Goal: Transaction & Acquisition: Book appointment/travel/reservation

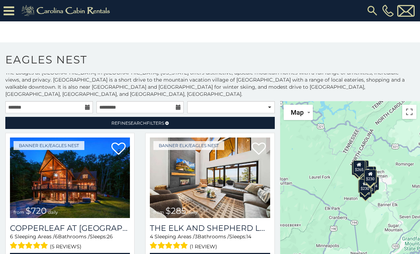
scroll to position [4, 0]
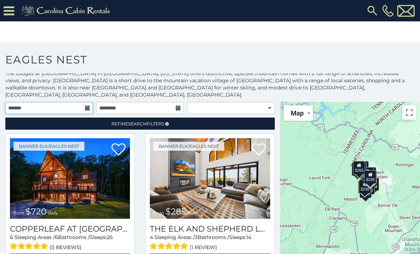
click at [83, 102] on input "text" at bounding box center [49, 108] width 88 height 12
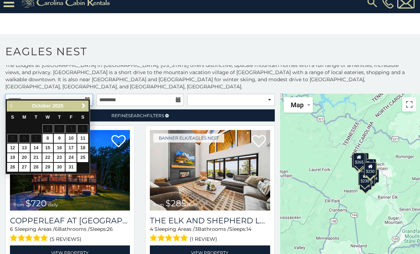
scroll to position [10, 0]
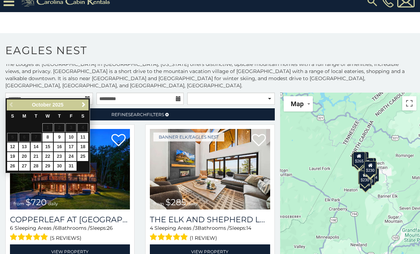
click at [83, 108] on link "Next" at bounding box center [83, 104] width 9 height 9
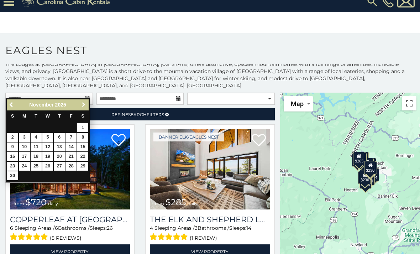
click at [82, 107] on span "Next" at bounding box center [84, 105] width 6 height 6
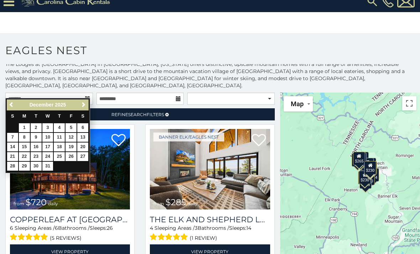
click at [83, 148] on link "20" at bounding box center [82, 146] width 11 height 9
type input "**********"
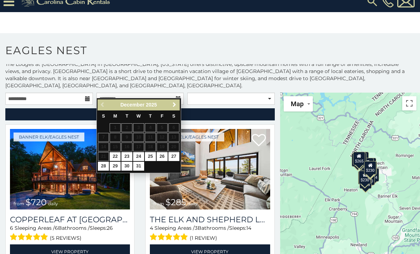
click at [175, 103] on span "Next" at bounding box center [175, 105] width 6 height 6
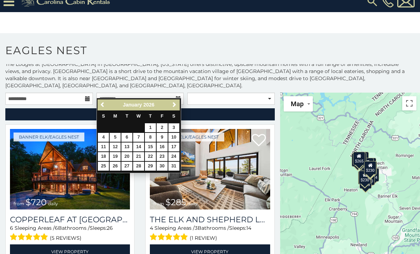
click at [175, 126] on link "3" at bounding box center [173, 127] width 11 height 9
type input "**********"
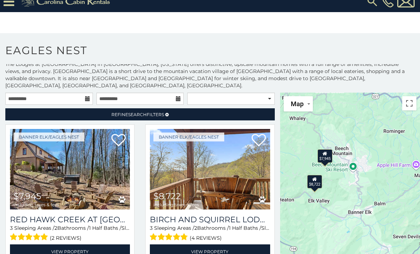
click at [329, 149] on div "$7,945" at bounding box center [325, 156] width 15 height 14
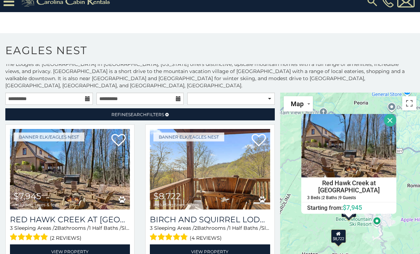
click at [341, 231] on div "$8,722" at bounding box center [338, 236] width 15 height 14
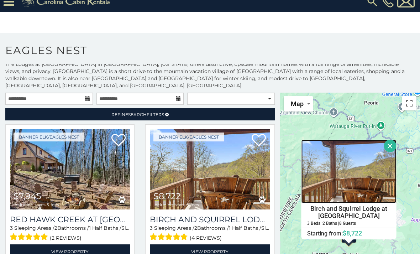
click at [358, 182] on img at bounding box center [349, 171] width 95 height 63
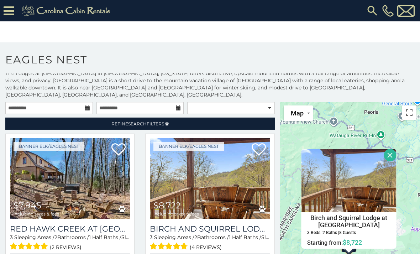
click at [12, 9] on icon at bounding box center [9, 11] width 11 height 12
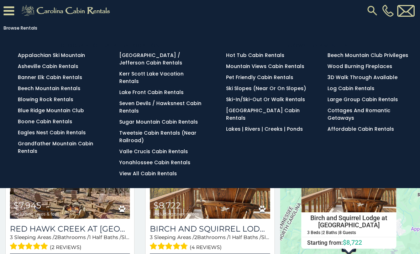
click at [270, 79] on link "Pet Friendly Cabin Rentals" at bounding box center [259, 77] width 67 height 7
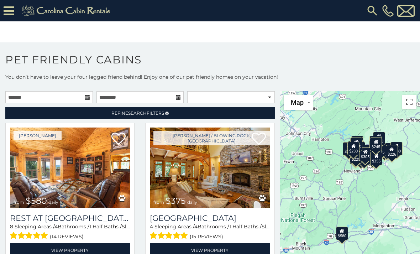
click at [89, 99] on icon at bounding box center [87, 97] width 5 height 5
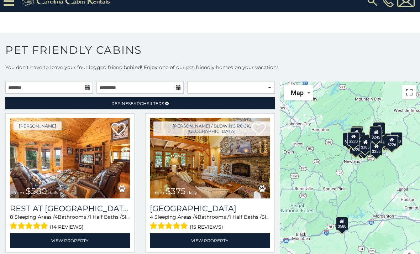
scroll to position [17, 0]
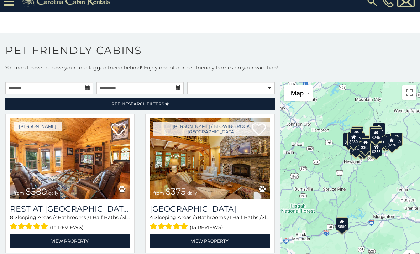
click at [200, 98] on link "Refine Search Filters" at bounding box center [140, 104] width 270 height 12
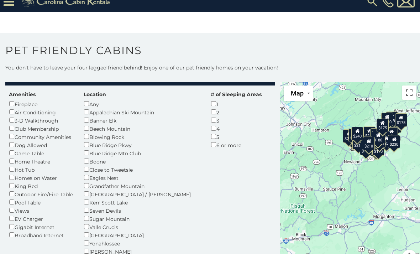
scroll to position [25, 0]
click at [111, 116] on div "Banner Elk" at bounding box center [142, 120] width 116 height 8
click at [92, 116] on div "Banner Elk" at bounding box center [142, 120] width 116 height 8
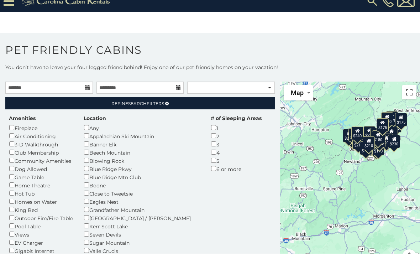
scroll to position [0, 0]
click at [84, 82] on input "text" at bounding box center [49, 88] width 88 height 12
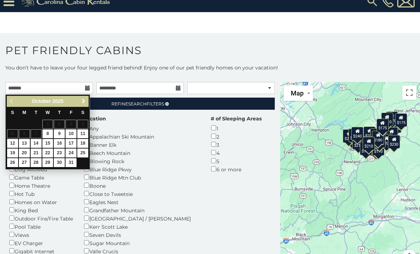
click at [86, 98] on span "Next" at bounding box center [84, 101] width 6 height 6
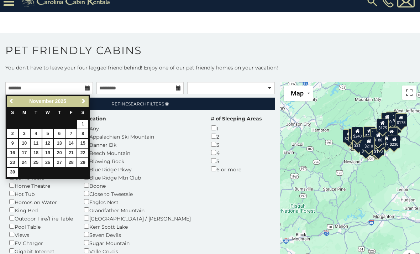
click at [84, 98] on span "Next" at bounding box center [84, 101] width 6 height 6
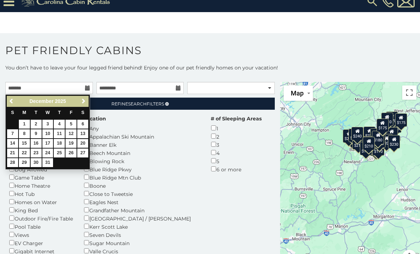
click at [86, 139] on link "20" at bounding box center [82, 143] width 11 height 9
type input "**********"
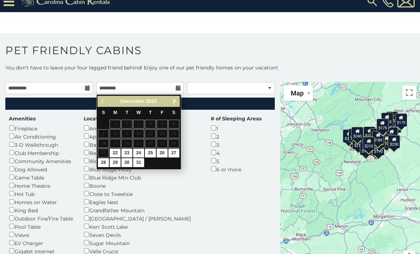
click at [176, 98] on span "Next" at bounding box center [175, 101] width 6 height 6
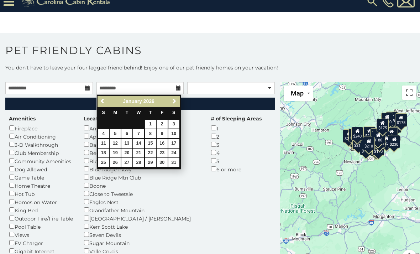
click at [175, 120] on link "3" at bounding box center [173, 124] width 11 height 9
type input "**********"
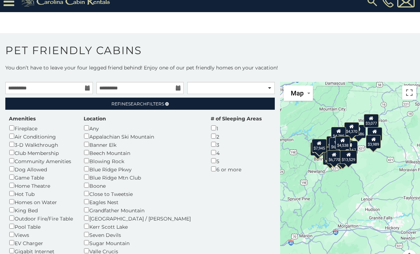
scroll to position [19, 0]
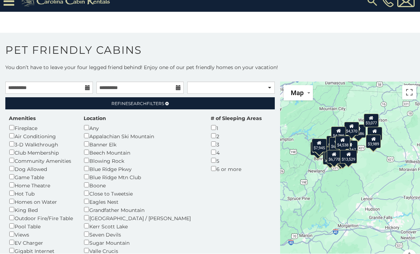
click at [408, 85] on button "Toggle fullscreen view" at bounding box center [409, 92] width 14 height 14
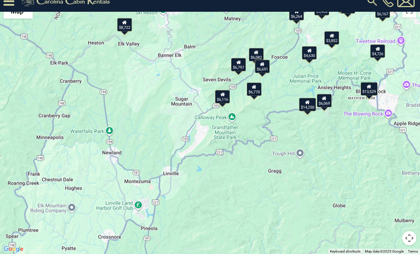
scroll to position [11, 0]
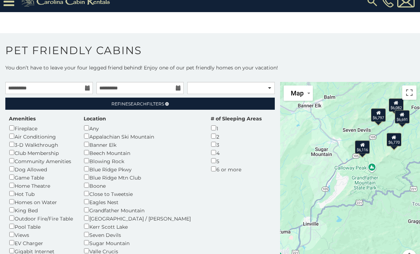
click at [363, 147] on div "$6,116" at bounding box center [362, 147] width 15 height 14
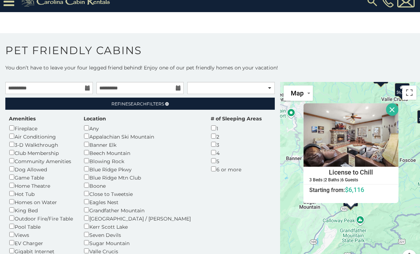
click at [393, 213] on div "$8,722 $14,250 $8,354 $6,069 $6,082 $6,164 $6,691 $5,488 $4,686 $6,116 $3,852 $…" at bounding box center [350, 177] width 140 height 191
click at [369, 141] on img at bounding box center [351, 134] width 95 height 63
click at [395, 103] on button "Close" at bounding box center [392, 109] width 12 height 12
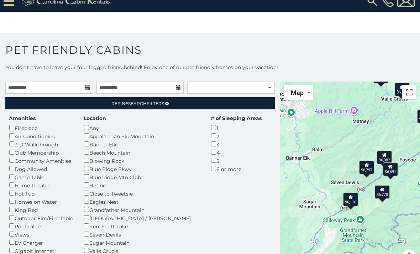
scroll to position [23, 0]
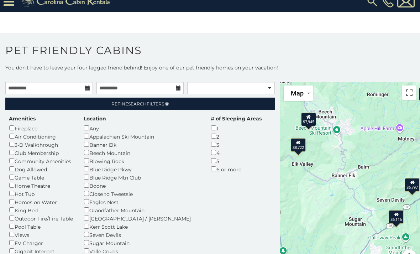
click at [300, 140] on icon at bounding box center [298, 142] width 5 height 5
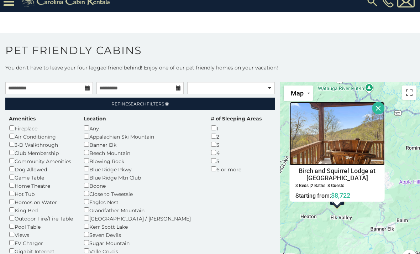
click at [359, 127] on img at bounding box center [337, 133] width 95 height 63
click at [380, 102] on button "Close" at bounding box center [379, 108] width 12 height 12
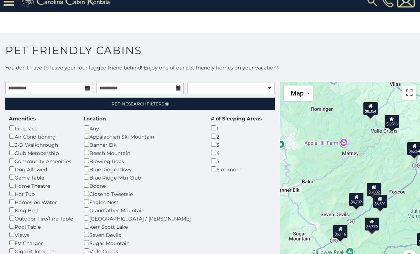
click at [374, 102] on div "$8,354" at bounding box center [370, 109] width 15 height 14
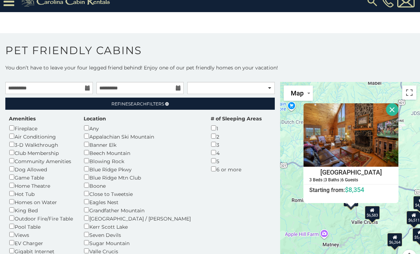
click at [374, 206] on div "$6,583" at bounding box center [372, 213] width 15 height 14
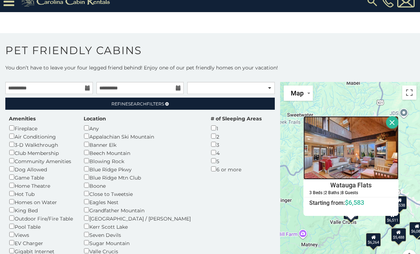
click at [368, 142] on img at bounding box center [351, 147] width 95 height 63
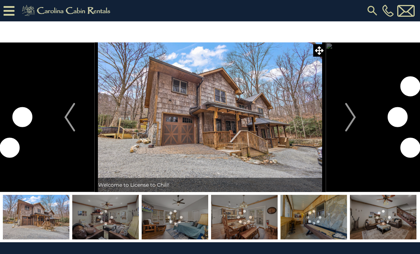
click at [350, 110] on img "Next" at bounding box center [350, 117] width 11 height 28
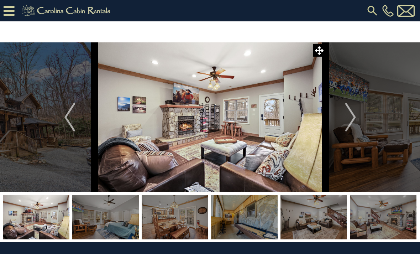
click at [349, 127] on img "Next" at bounding box center [350, 117] width 11 height 28
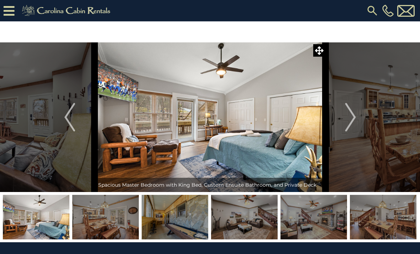
click at [347, 126] on img "Next" at bounding box center [350, 117] width 11 height 28
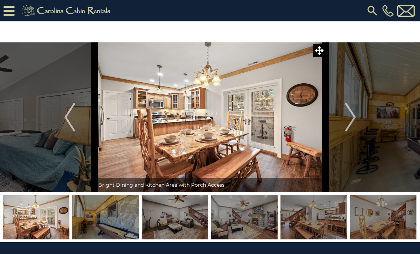
click at [352, 118] on img "Next" at bounding box center [350, 117] width 11 height 28
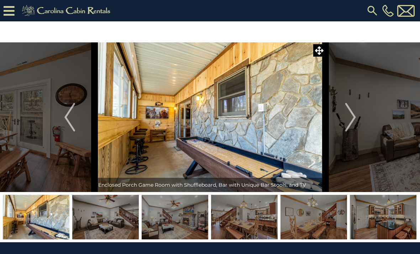
click at [351, 119] on img "Next" at bounding box center [350, 117] width 11 height 28
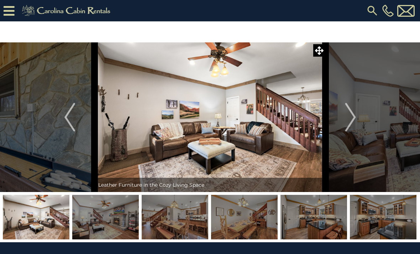
click at [351, 121] on img "Next" at bounding box center [350, 117] width 11 height 28
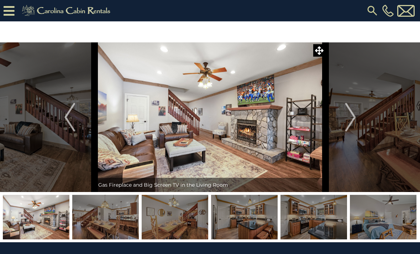
click at [351, 117] on img "Next" at bounding box center [350, 117] width 11 height 28
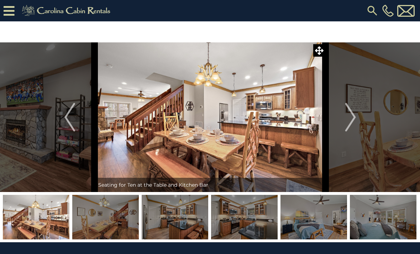
click at [351, 120] on img "Next" at bounding box center [350, 117] width 11 height 28
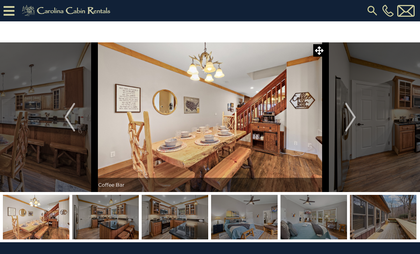
click at [351, 119] on img "Next" at bounding box center [350, 117] width 11 height 28
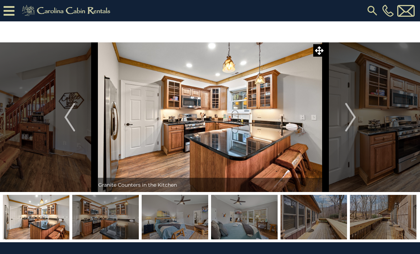
click at [352, 119] on img "Next" at bounding box center [350, 117] width 11 height 28
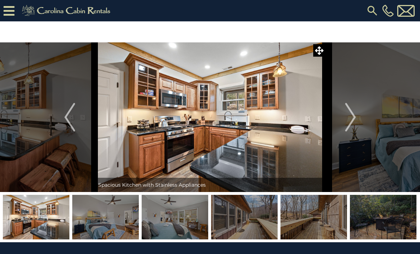
click at [354, 120] on img "Next" at bounding box center [350, 117] width 11 height 28
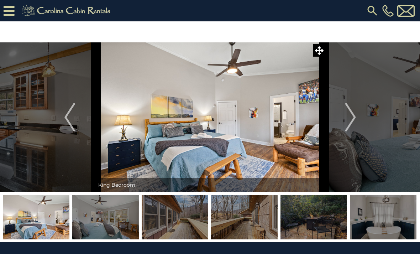
click at [353, 118] on img "Next" at bounding box center [350, 117] width 11 height 28
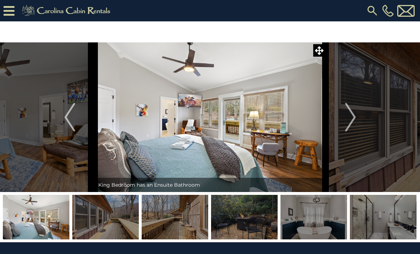
click at [10, 9] on icon at bounding box center [9, 11] width 11 height 12
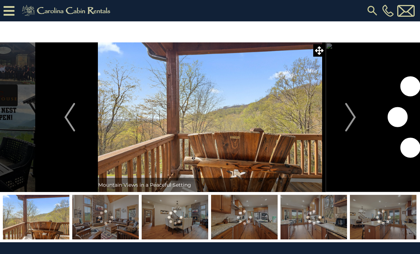
click at [352, 120] on img "Next" at bounding box center [350, 117] width 11 height 28
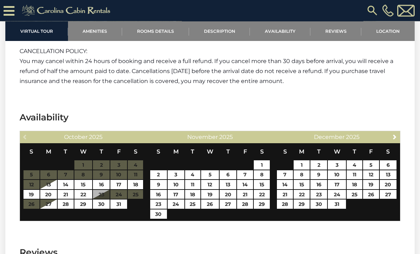
scroll to position [1691, 0]
